Goal: Obtain resource: Download file/media

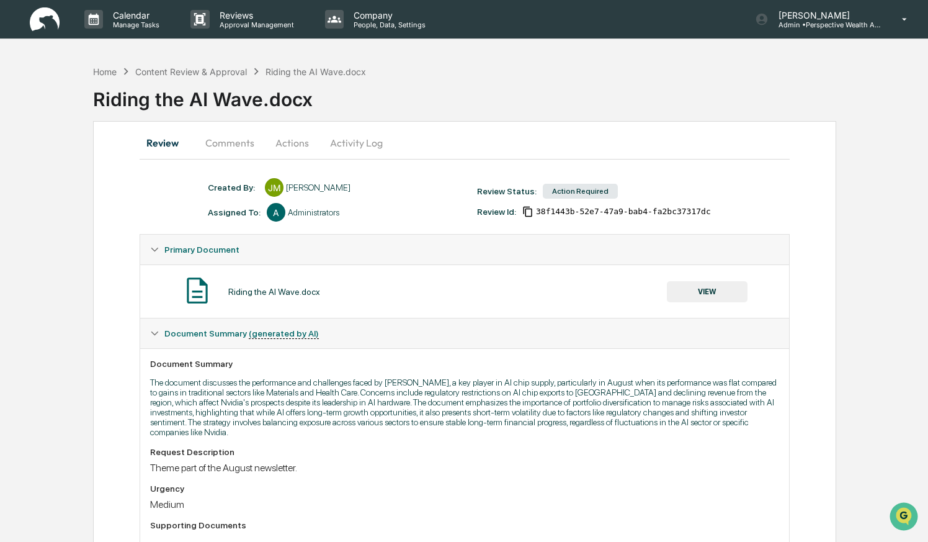
click at [699, 292] on button "VIEW" at bounding box center [707, 291] width 81 height 21
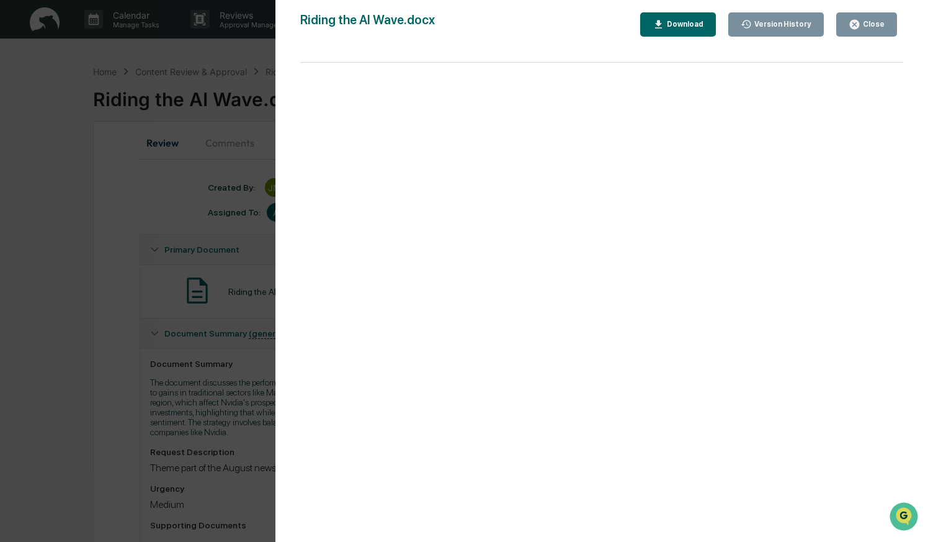
click at [664, 20] on div "Download" at bounding box center [683, 24] width 39 height 9
click at [236, 153] on div "Version History [DATE] 10:38 PM [PERSON_NAME] Riding the AI Wave.docx Close Ver…" at bounding box center [464, 271] width 928 height 542
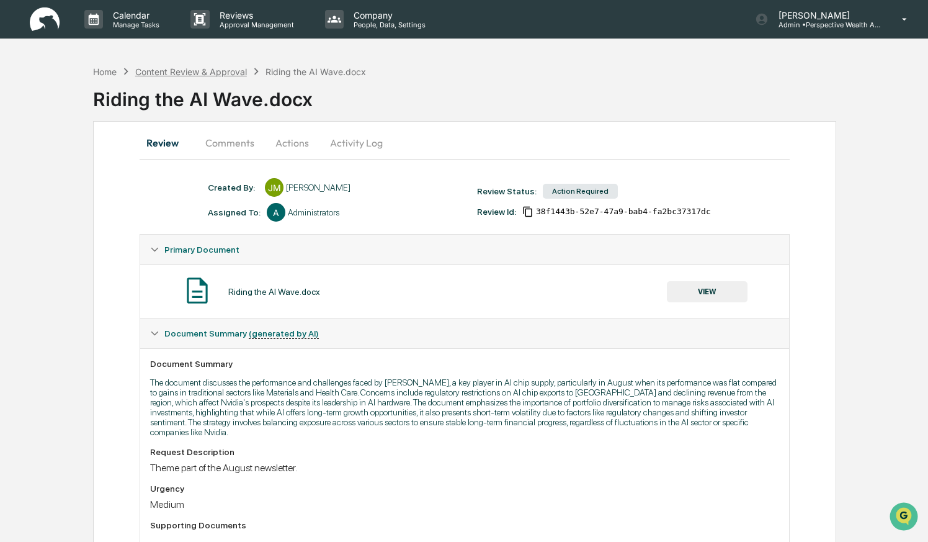
click at [176, 73] on div "Content Review & Approval" at bounding box center [191, 71] width 112 height 11
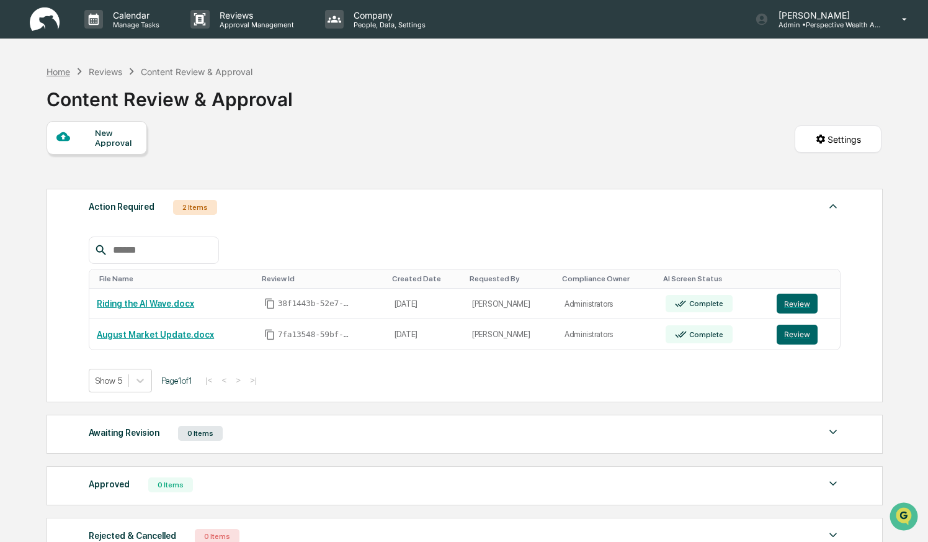
click at [66, 71] on div "Home" at bounding box center [59, 71] width 24 height 11
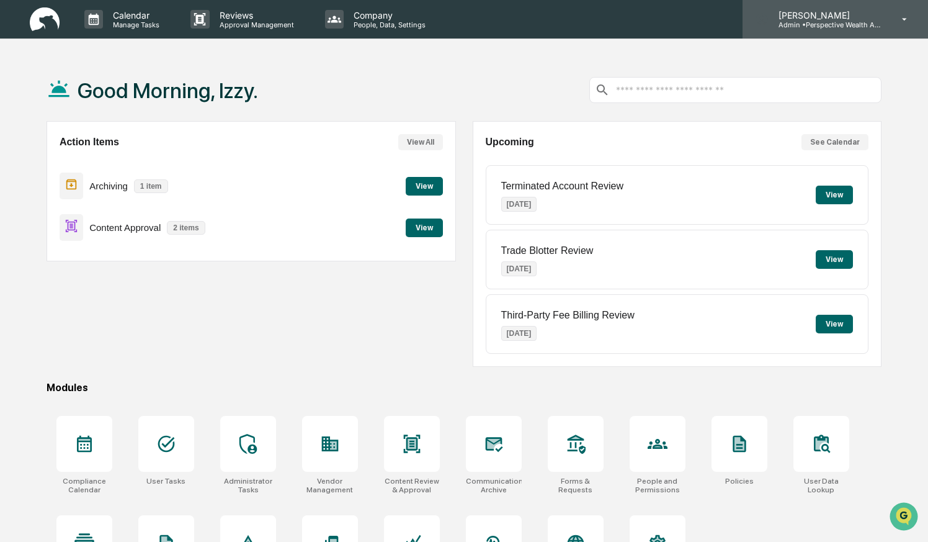
click at [826, 16] on p "[PERSON_NAME]" at bounding box center [826, 15] width 115 height 11
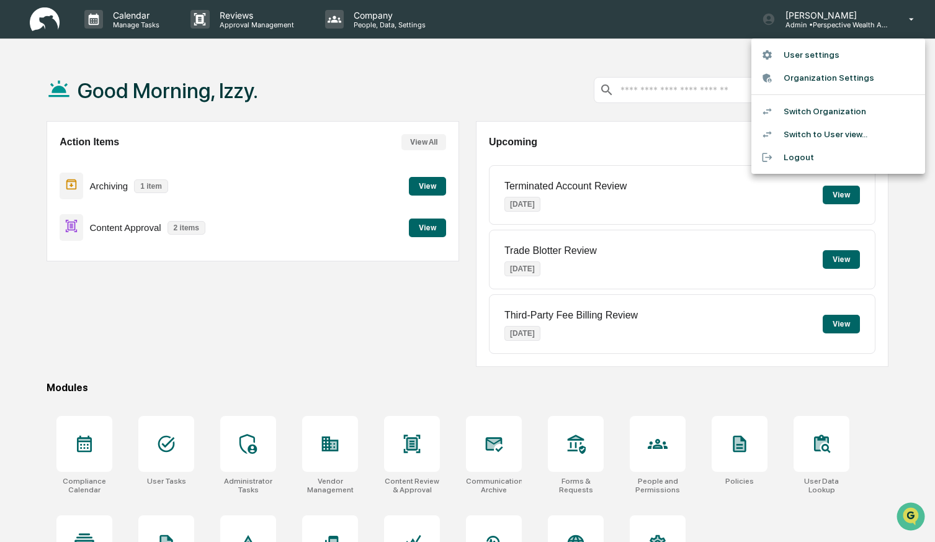
click at [800, 109] on li "Switch Organization" at bounding box center [838, 111] width 174 height 23
